Goal: Information Seeking & Learning: Find specific fact

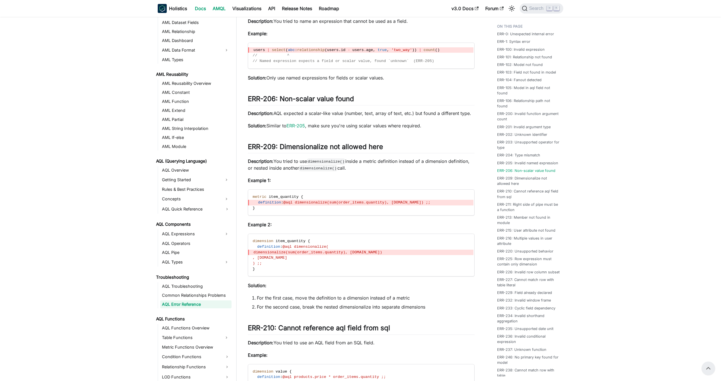
scroll to position [110, 0]
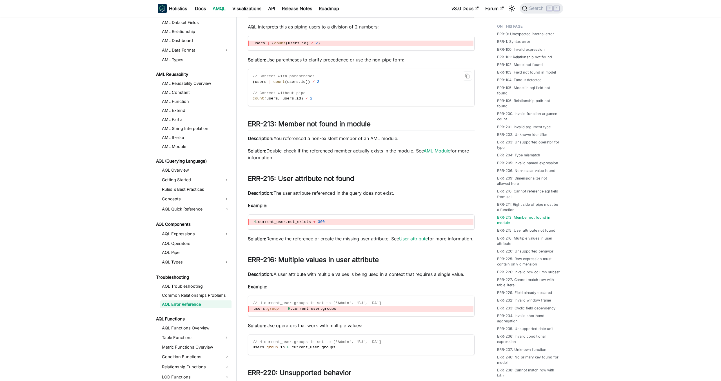
scroll to position [2134, 0]
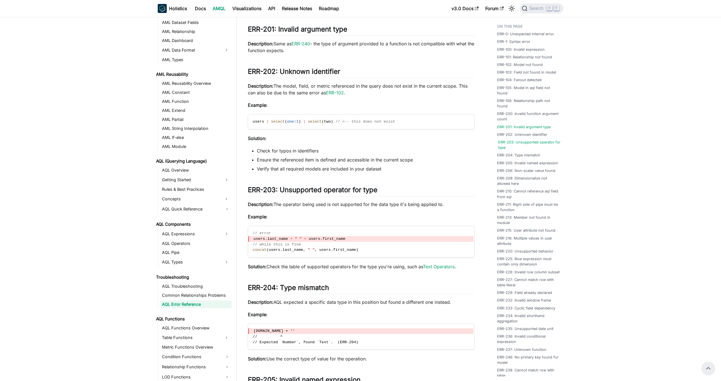
scroll to position [1293, 0]
